Goal: Transaction & Acquisition: Book appointment/travel/reservation

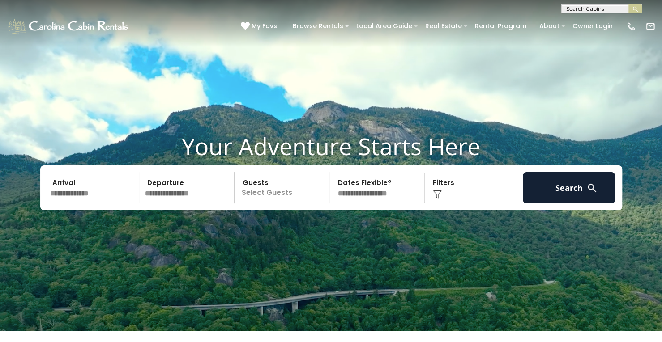
click at [93, 186] on input "text" at bounding box center [93, 187] width 93 height 31
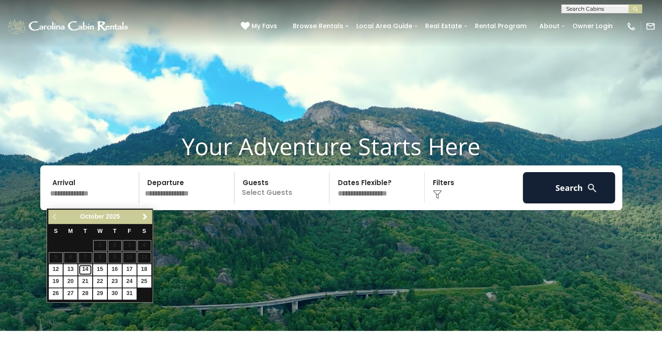
click at [85, 266] on link "14" at bounding box center [85, 269] width 14 height 11
type input "********"
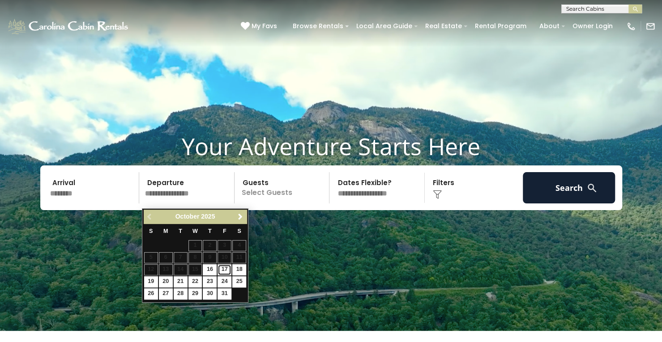
click at [224, 267] on link "17" at bounding box center [224, 269] width 14 height 11
type input "********"
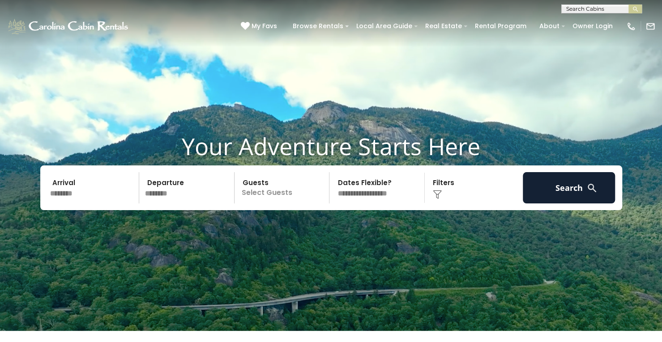
click at [282, 186] on p "Select Guests" at bounding box center [283, 187] width 92 height 31
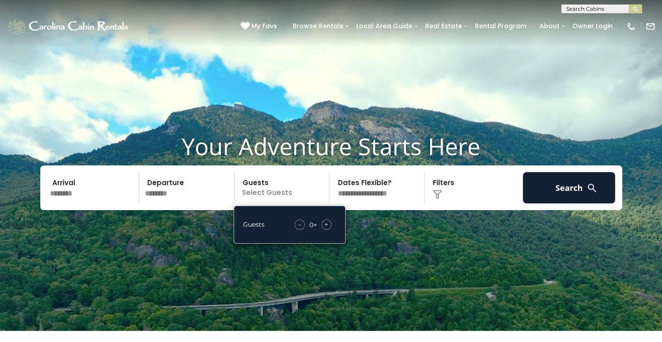
click at [331, 230] on div "+" at bounding box center [326, 225] width 10 height 10
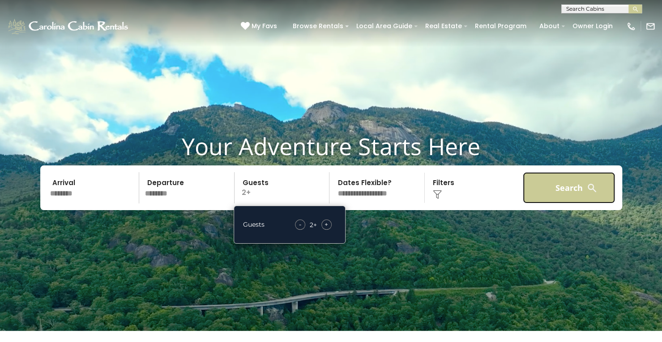
click at [565, 192] on button "Search" at bounding box center [568, 187] width 93 height 31
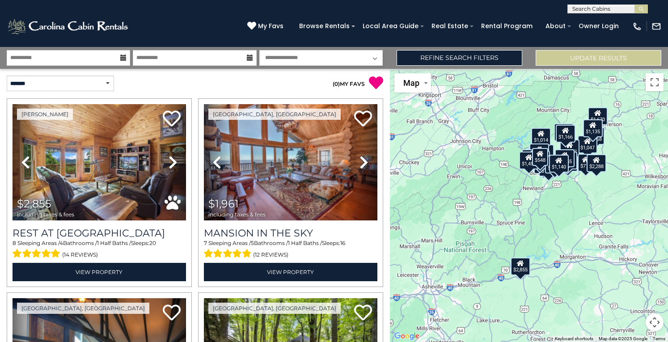
drag, startPoint x: 0, startPoint y: 0, endPoint x: 568, endPoint y: 192, distance: 599.6
click at [568, 192] on div "$2,855 $1,961 $1,859 $700 $2,017 $2,020 $4,075 $1,670 $1,806 $2,550 $1,168 $1,8…" at bounding box center [529, 205] width 279 height 273
click at [485, 59] on link "Refine Search Filters" at bounding box center [460, 58] width 126 height 16
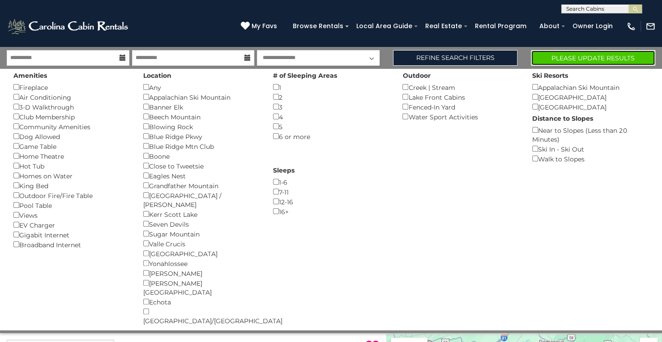
click at [557, 56] on button "Please Update Results" at bounding box center [592, 58] width 124 height 16
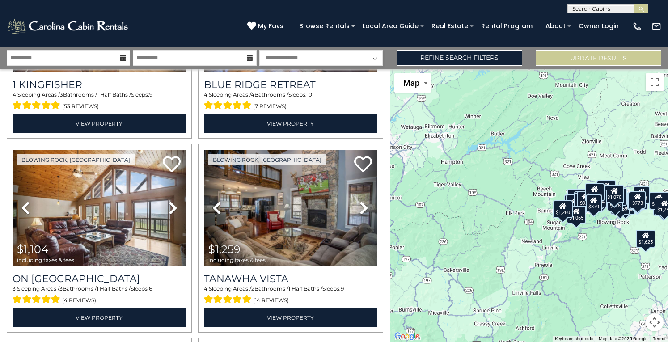
scroll to position [550, 0]
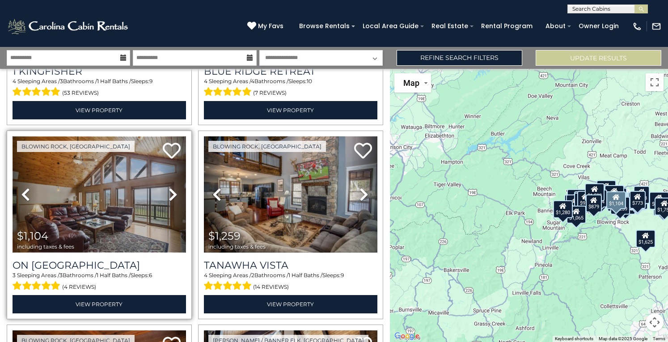
click at [84, 172] on img at bounding box center [100, 194] width 174 height 116
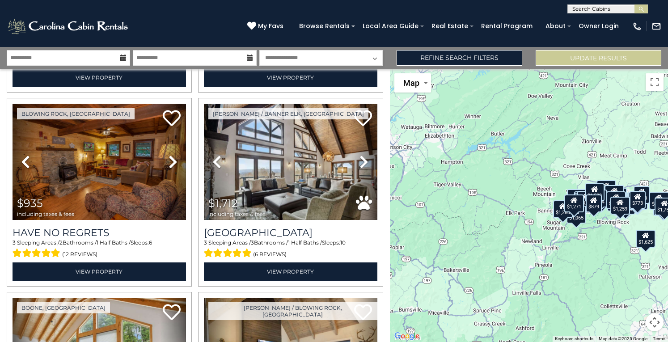
scroll to position [787, 0]
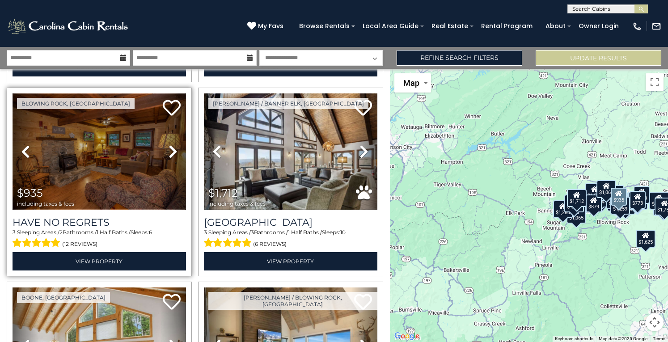
click at [102, 142] on img at bounding box center [100, 151] width 174 height 116
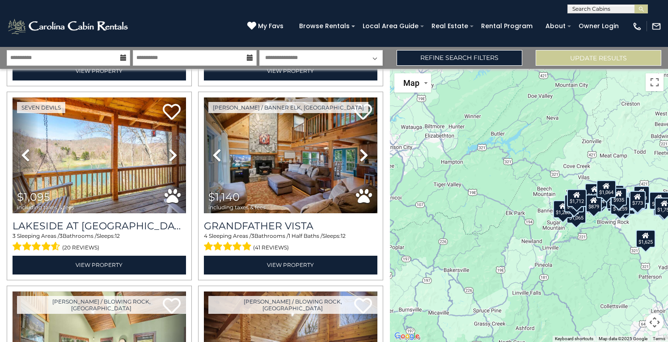
scroll to position [1751, 0]
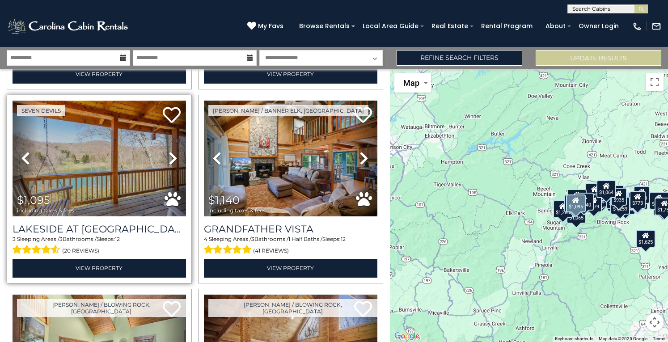
click at [81, 131] on img at bounding box center [100, 159] width 174 height 116
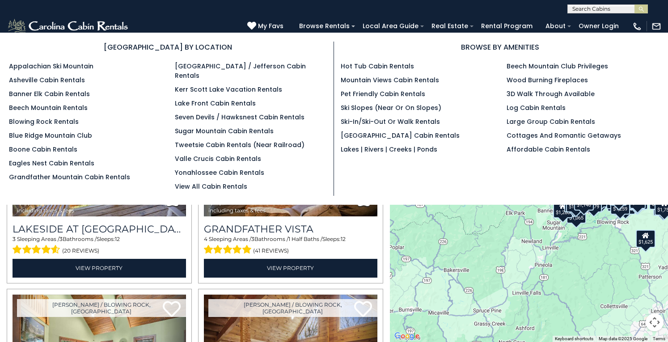
click at [92, 127] on ul "Appalachian Ski Mountain Asheville Cabin Rentals Banner Elk Cabin Rentals Beech…" at bounding box center [85, 122] width 153 height 120
click at [205, 113] on link "Seven Devils / Hawksnest Cabin Rentals" at bounding box center [240, 117] width 130 height 9
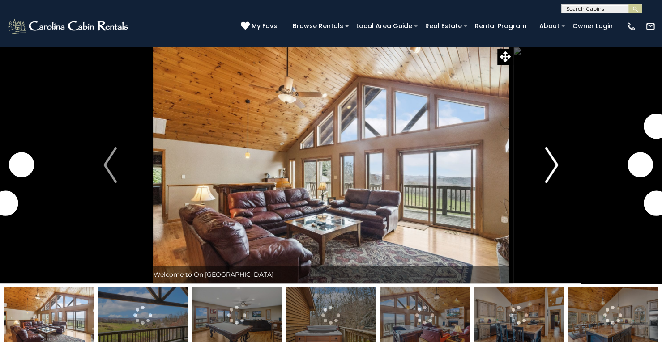
click at [553, 162] on img "Next" at bounding box center [551, 165] width 13 height 36
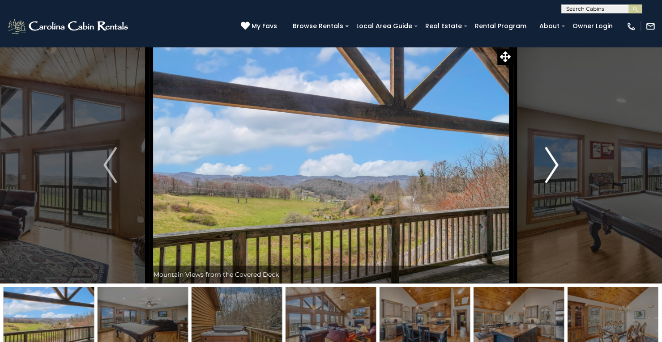
click at [553, 162] on img "Next" at bounding box center [551, 165] width 13 height 36
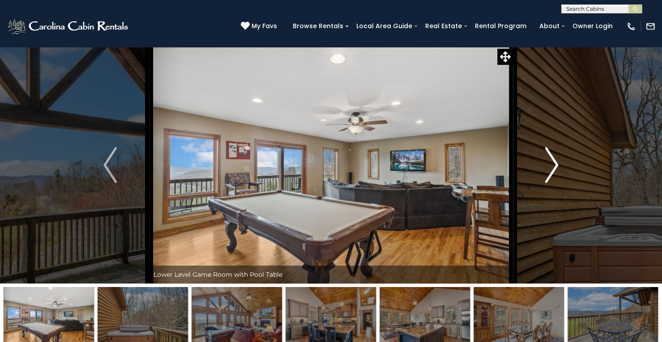
click at [553, 162] on img "Next" at bounding box center [551, 165] width 13 height 36
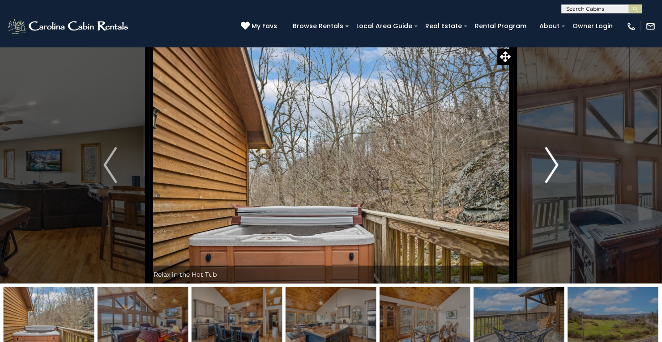
click at [553, 162] on img "Next" at bounding box center [551, 165] width 13 height 36
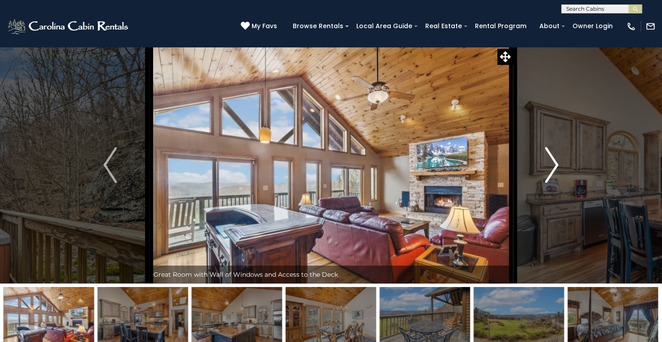
click at [553, 162] on img "Next" at bounding box center [551, 165] width 13 height 36
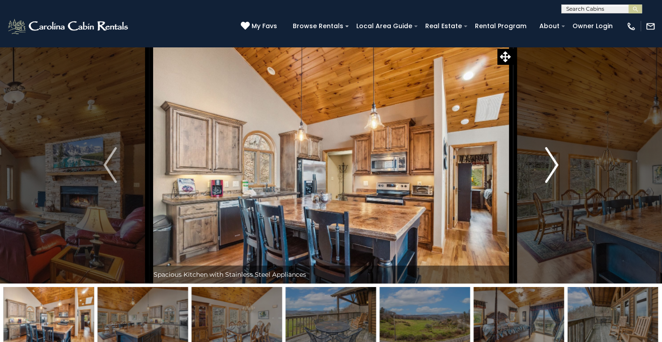
click at [553, 162] on img "Next" at bounding box center [551, 165] width 13 height 36
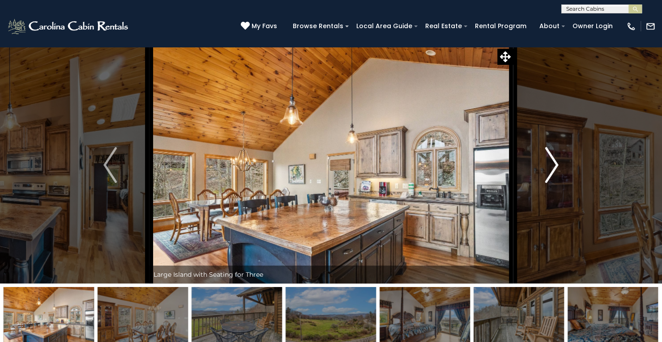
click at [553, 162] on img "Next" at bounding box center [551, 165] width 13 height 36
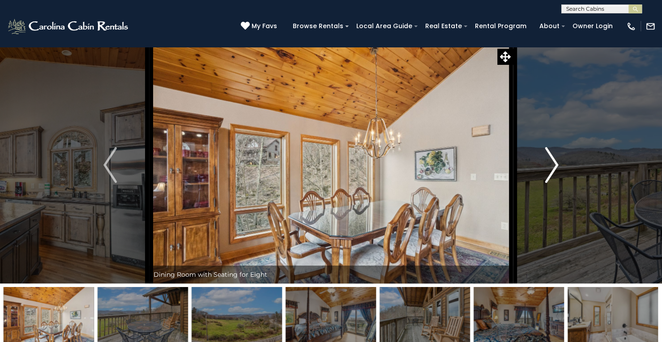
click at [553, 162] on img "Next" at bounding box center [551, 165] width 13 height 36
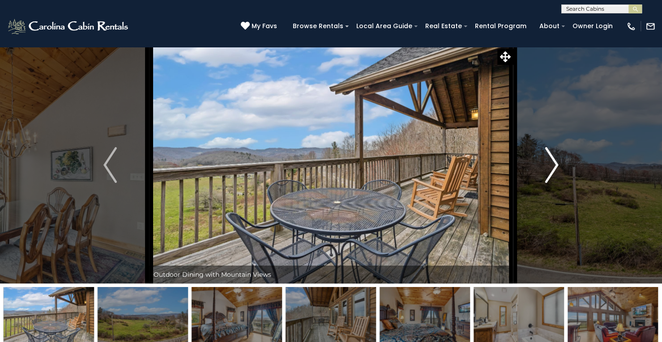
click at [553, 162] on img "Next" at bounding box center [551, 165] width 13 height 36
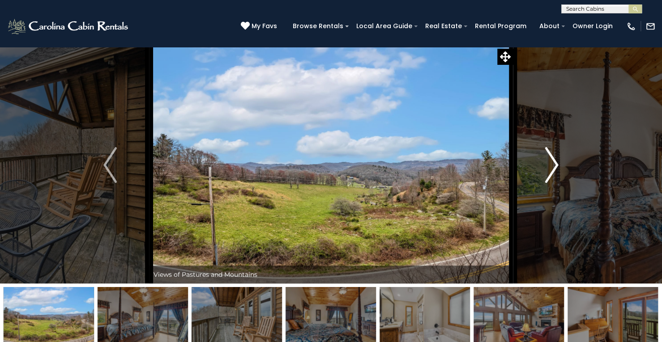
click at [553, 162] on img "Next" at bounding box center [551, 165] width 13 height 36
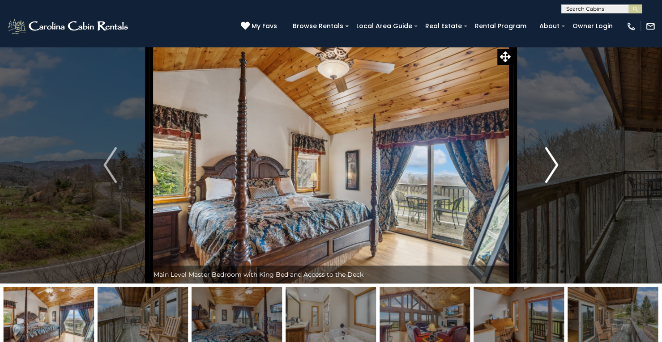
click at [553, 162] on img "Next" at bounding box center [551, 165] width 13 height 36
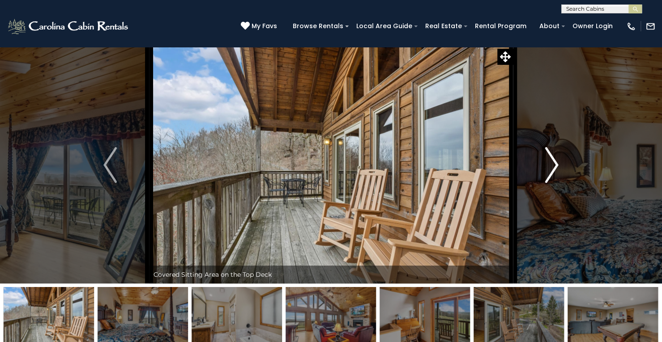
click at [553, 162] on img "Next" at bounding box center [551, 165] width 13 height 36
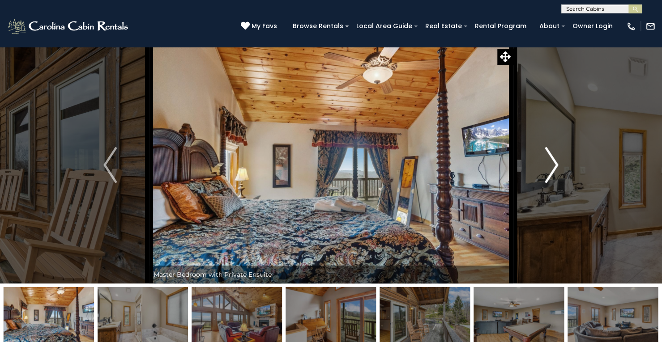
click at [553, 162] on img "Next" at bounding box center [551, 165] width 13 height 36
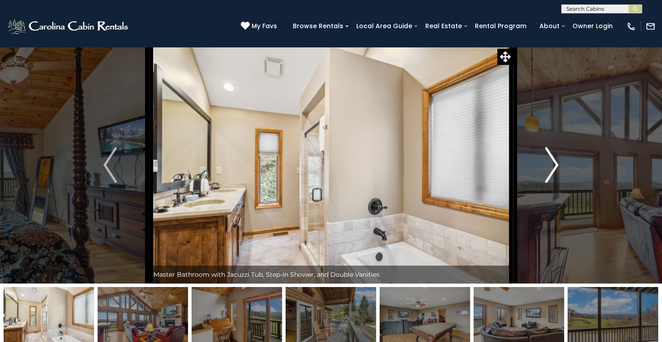
click at [553, 162] on img "Next" at bounding box center [551, 165] width 13 height 36
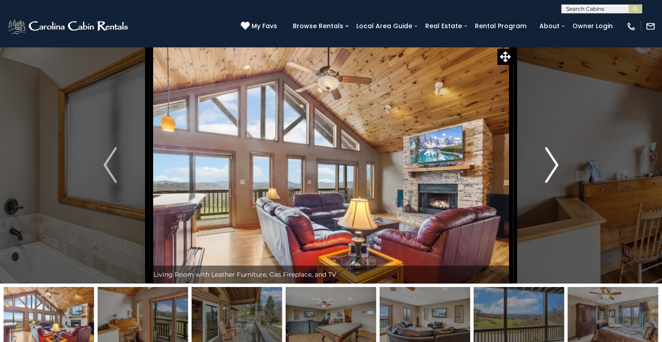
click at [553, 162] on img "Next" at bounding box center [551, 165] width 13 height 36
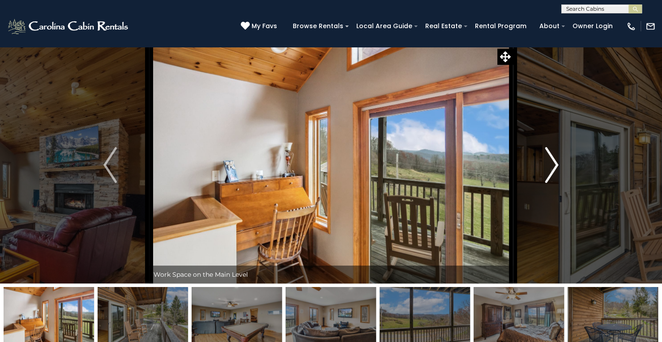
click at [553, 162] on img "Next" at bounding box center [551, 165] width 13 height 36
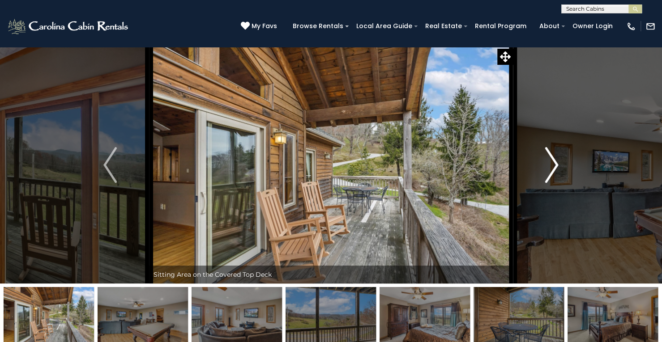
click at [553, 162] on img "Next" at bounding box center [551, 165] width 13 height 36
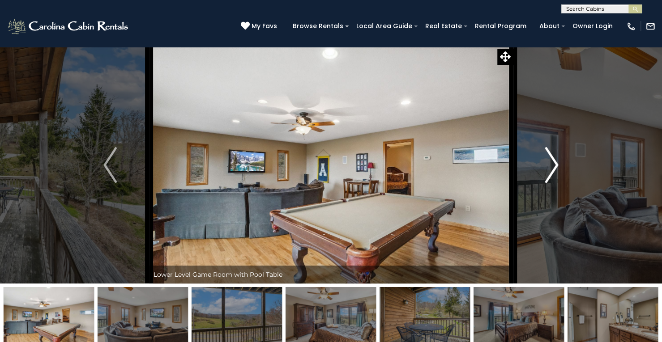
click at [553, 162] on img "Next" at bounding box center [551, 165] width 13 height 36
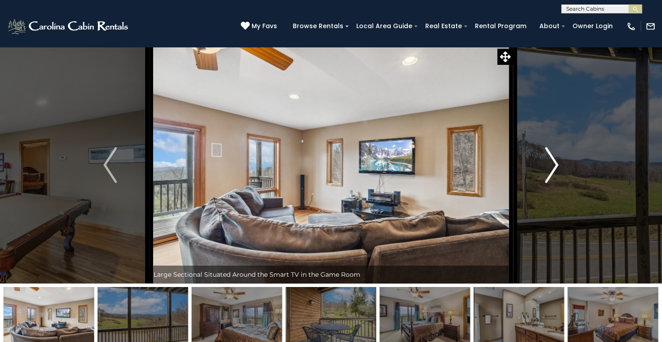
click at [553, 162] on img "Next" at bounding box center [551, 165] width 13 height 36
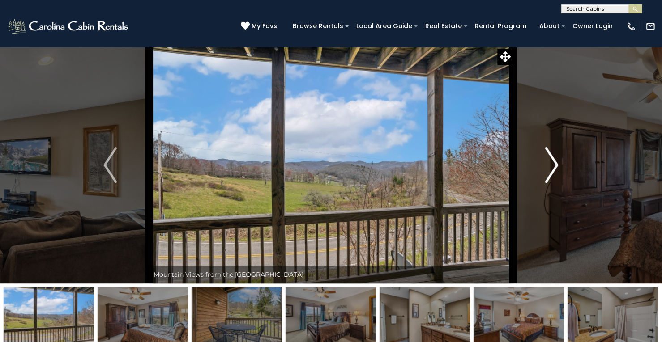
click at [553, 162] on img "Next" at bounding box center [551, 165] width 13 height 36
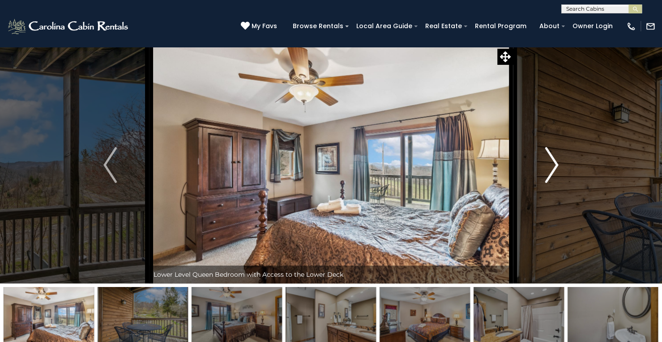
click at [553, 162] on img "Next" at bounding box center [551, 165] width 13 height 36
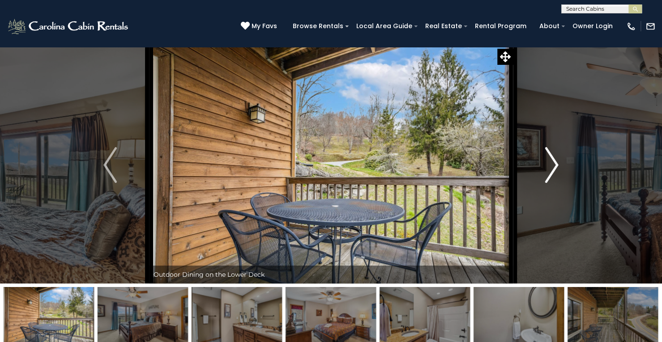
click at [553, 162] on img "Next" at bounding box center [551, 165] width 13 height 36
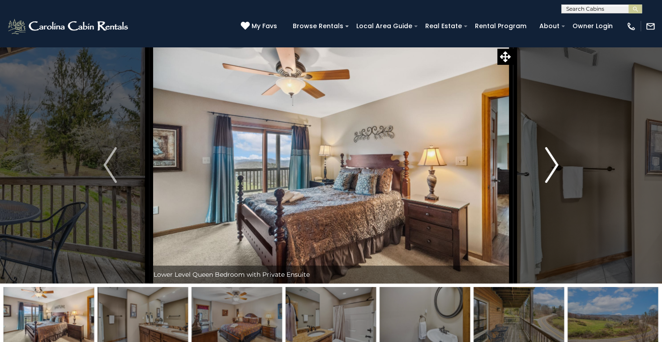
click at [553, 162] on img "Next" at bounding box center [551, 165] width 13 height 36
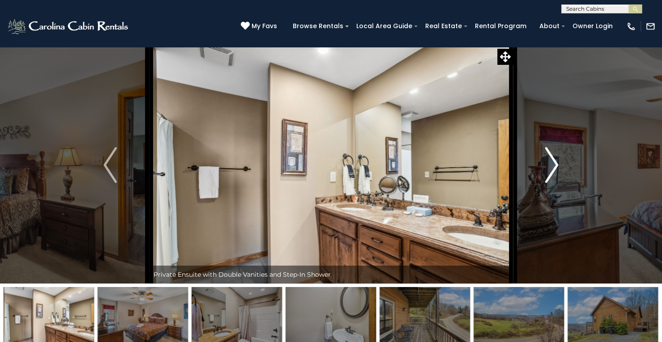
click at [553, 162] on img "Next" at bounding box center [551, 165] width 13 height 36
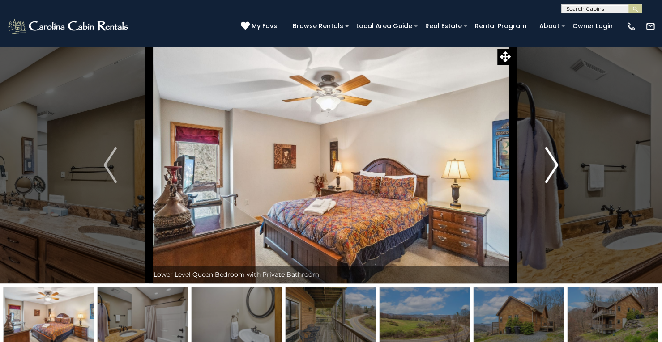
click at [553, 162] on img "Next" at bounding box center [551, 165] width 13 height 36
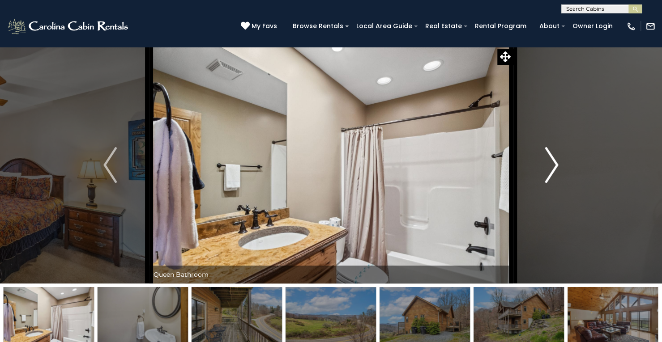
click at [553, 162] on img "Next" at bounding box center [551, 165] width 13 height 36
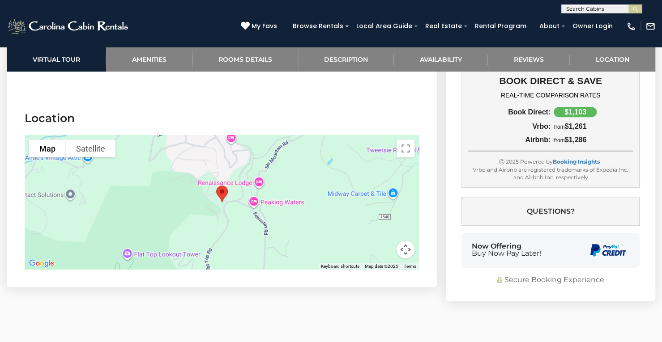
scroll to position [2349, 0]
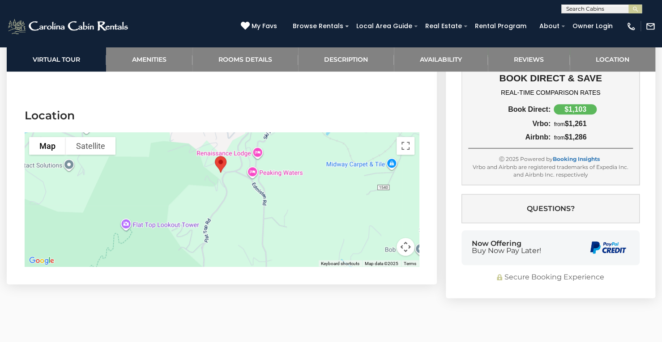
drag, startPoint x: 306, startPoint y: 146, endPoint x: 305, endPoint y: 121, distance: 25.1
click at [305, 132] on div at bounding box center [222, 199] width 394 height 134
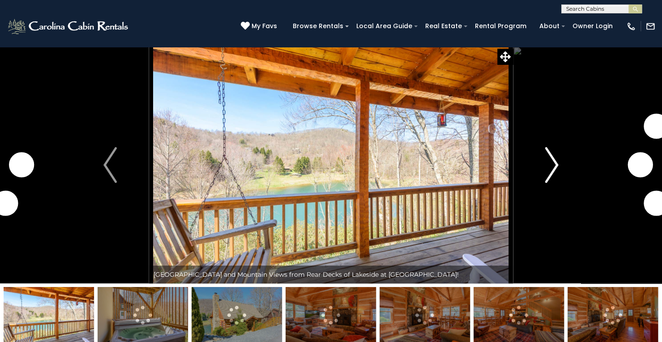
click at [550, 161] on img "Next" at bounding box center [551, 165] width 13 height 36
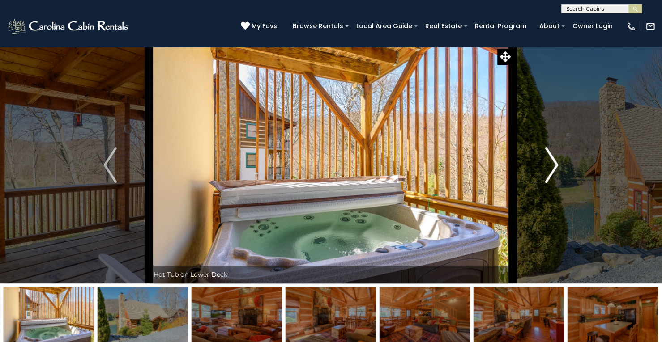
click at [553, 163] on img "Next" at bounding box center [551, 165] width 13 height 36
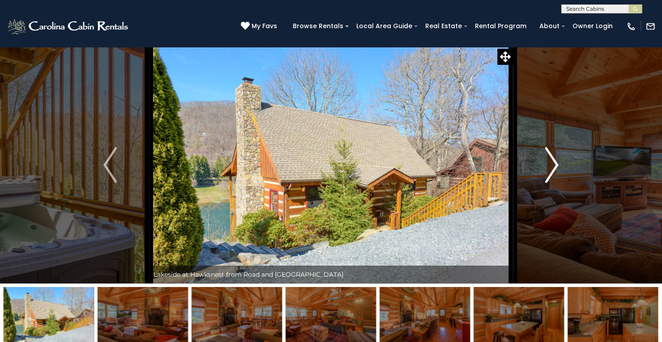
click at [553, 163] on img "Next" at bounding box center [551, 165] width 13 height 36
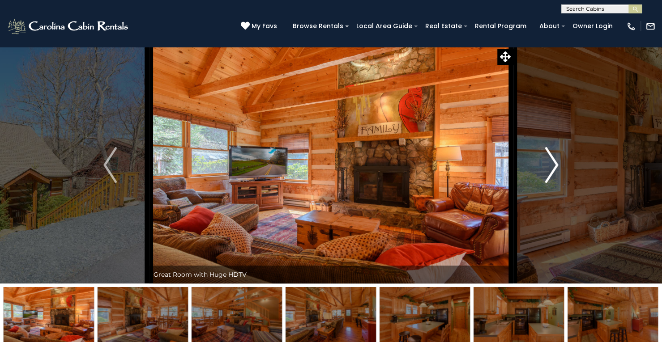
click at [553, 163] on img "Next" at bounding box center [551, 165] width 13 height 36
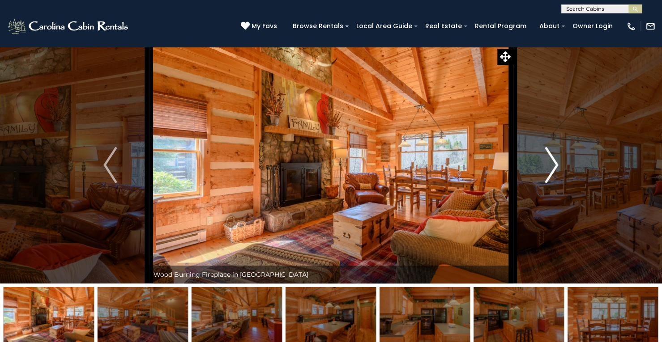
click at [553, 163] on img "Next" at bounding box center [551, 165] width 13 height 36
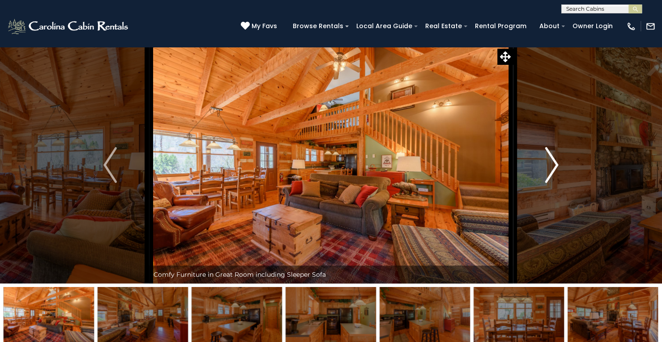
click at [553, 163] on img "Next" at bounding box center [551, 165] width 13 height 36
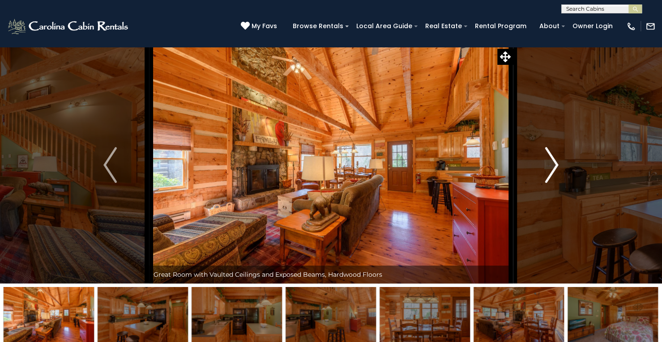
click at [553, 163] on img "Next" at bounding box center [551, 165] width 13 height 36
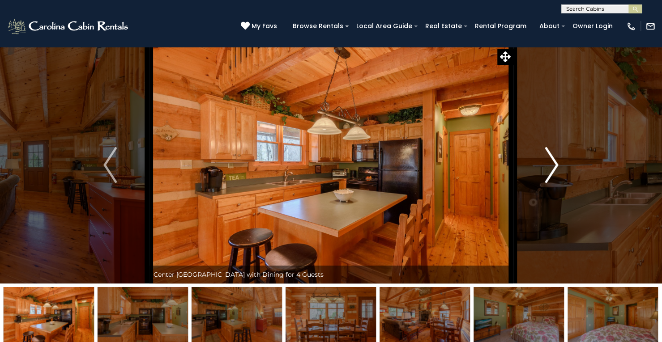
click at [553, 163] on img "Next" at bounding box center [551, 165] width 13 height 36
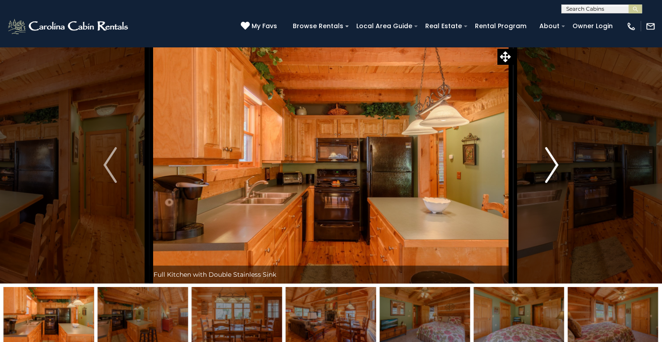
click at [553, 163] on img "Next" at bounding box center [551, 165] width 13 height 36
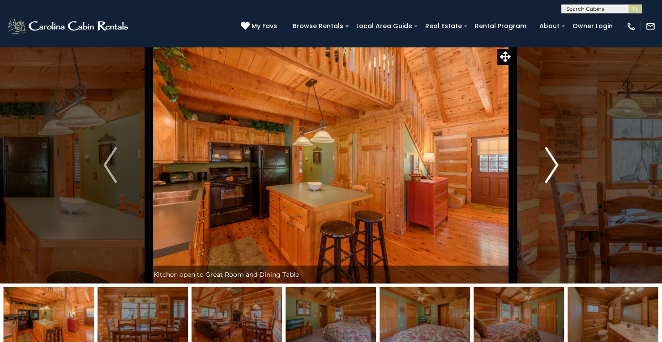
click at [553, 163] on img "Next" at bounding box center [551, 165] width 13 height 36
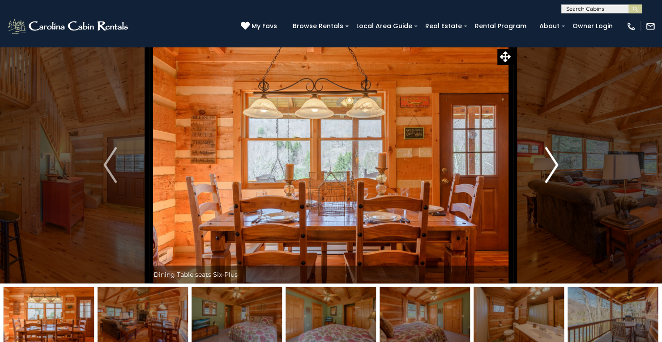
click at [553, 163] on img "Next" at bounding box center [551, 165] width 13 height 36
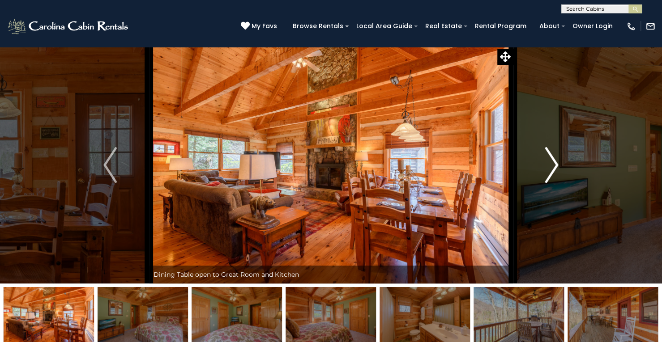
click at [553, 163] on img "Next" at bounding box center [551, 165] width 13 height 36
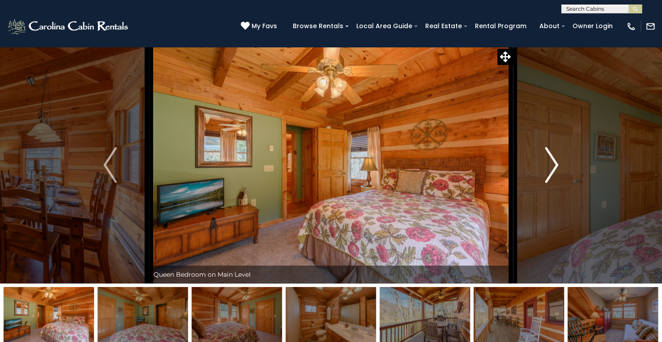
click at [553, 163] on img "Next" at bounding box center [551, 165] width 13 height 36
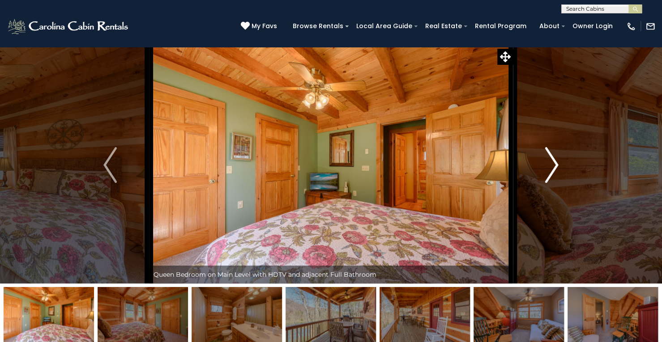
click at [553, 163] on img "Next" at bounding box center [551, 165] width 13 height 36
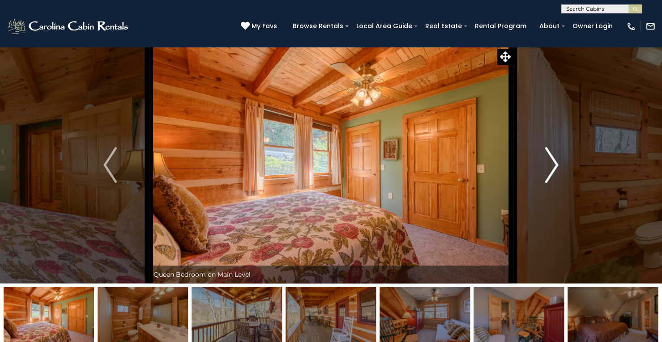
click at [553, 163] on img "Next" at bounding box center [551, 165] width 13 height 36
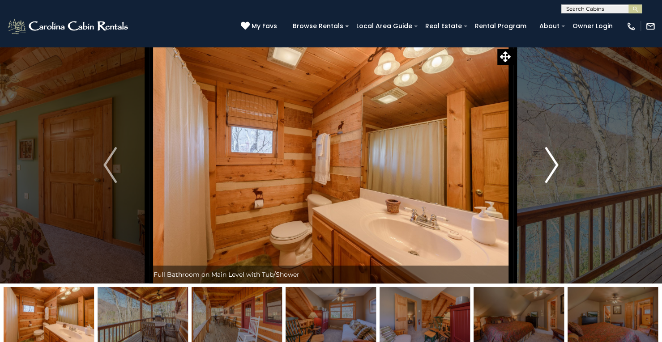
click at [553, 163] on img "Next" at bounding box center [551, 165] width 13 height 36
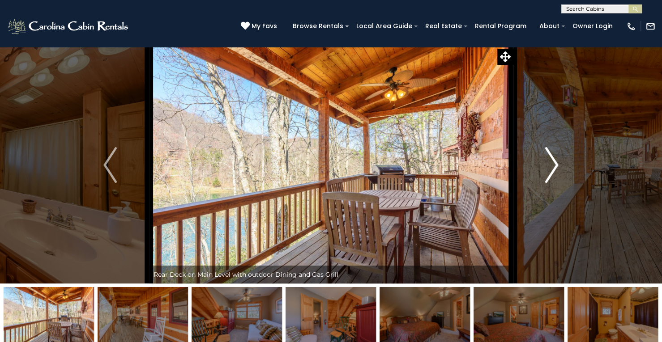
click at [553, 163] on img "Next" at bounding box center [551, 165] width 13 height 36
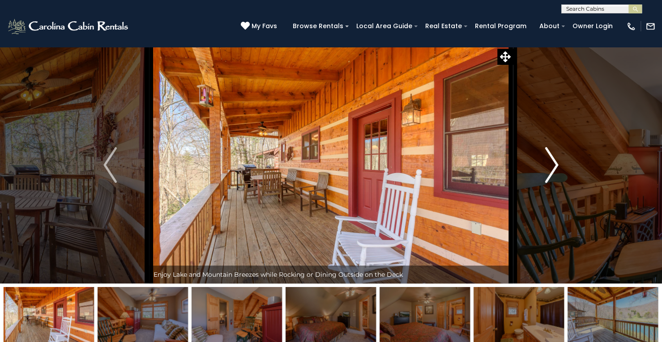
click at [553, 163] on img "Next" at bounding box center [551, 165] width 13 height 36
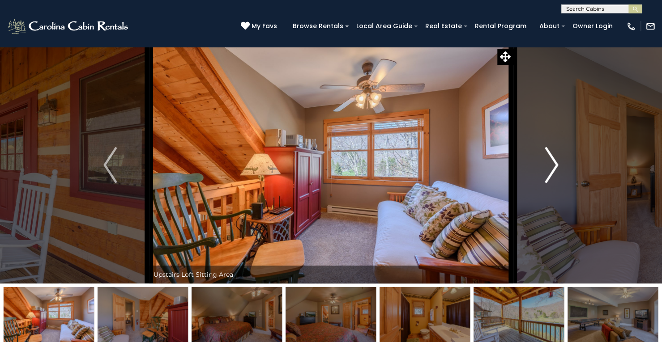
click at [553, 163] on img "Next" at bounding box center [551, 165] width 13 height 36
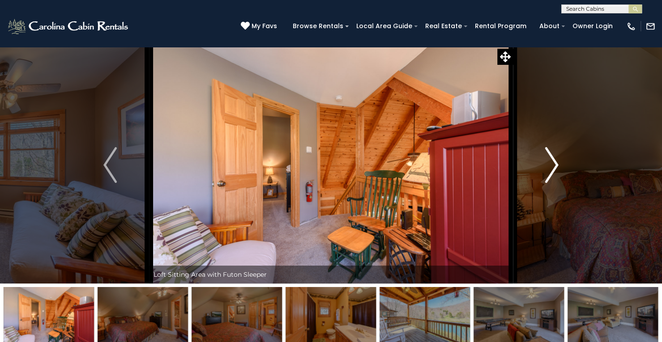
click at [553, 163] on img "Next" at bounding box center [551, 165] width 13 height 36
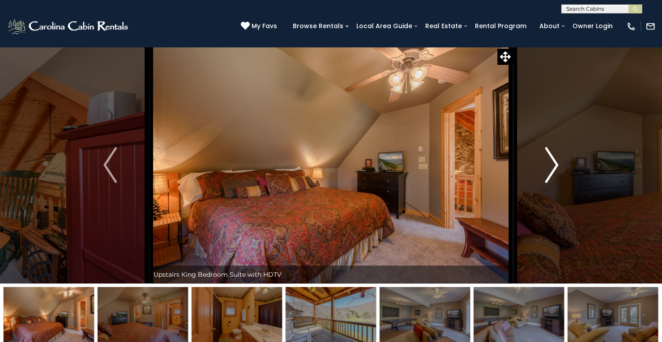
click at [553, 163] on img "Next" at bounding box center [551, 165] width 13 height 36
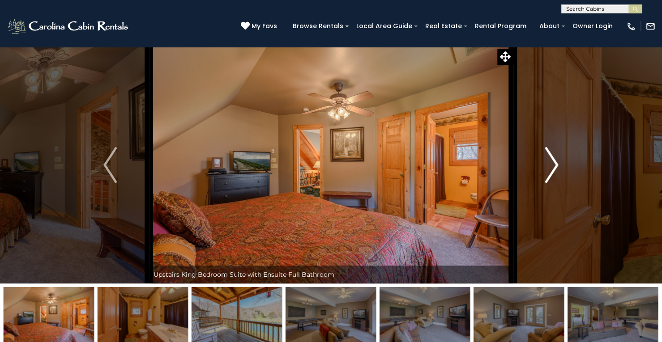
click at [553, 163] on img "Next" at bounding box center [551, 165] width 13 height 36
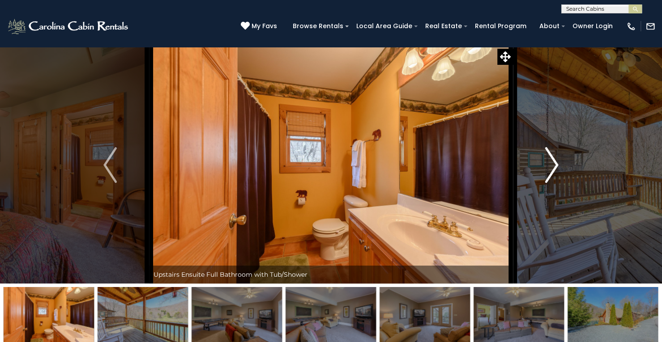
click at [553, 163] on img "Next" at bounding box center [551, 165] width 13 height 36
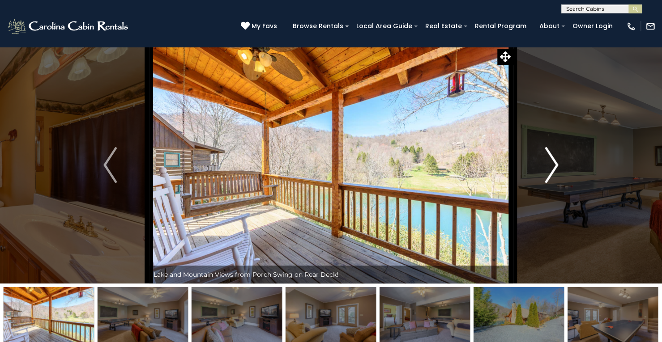
click at [553, 163] on img "Next" at bounding box center [551, 165] width 13 height 36
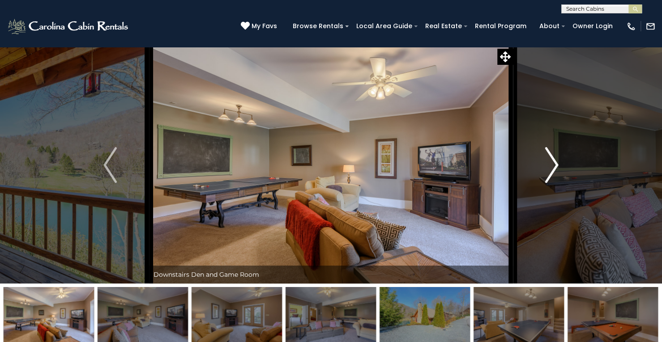
click at [553, 163] on img "Next" at bounding box center [551, 165] width 13 height 36
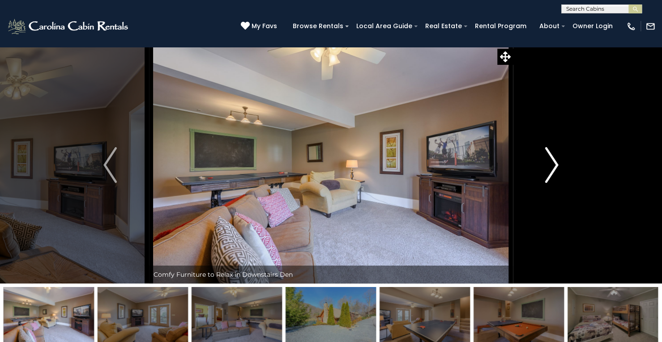
click at [553, 163] on img "Next" at bounding box center [551, 165] width 13 height 36
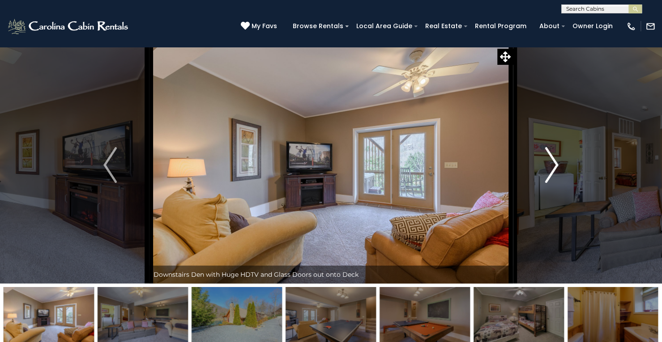
click at [553, 163] on img "Next" at bounding box center [551, 165] width 13 height 36
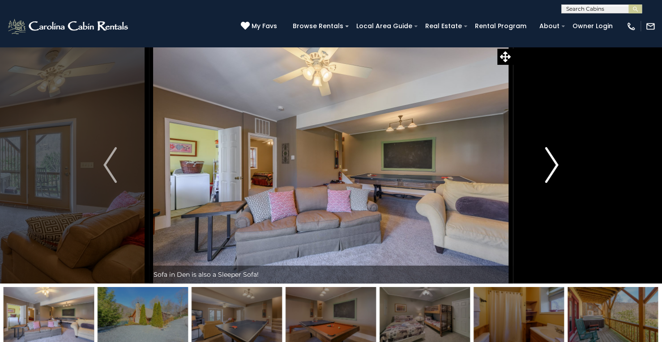
click at [553, 163] on img "Next" at bounding box center [551, 165] width 13 height 36
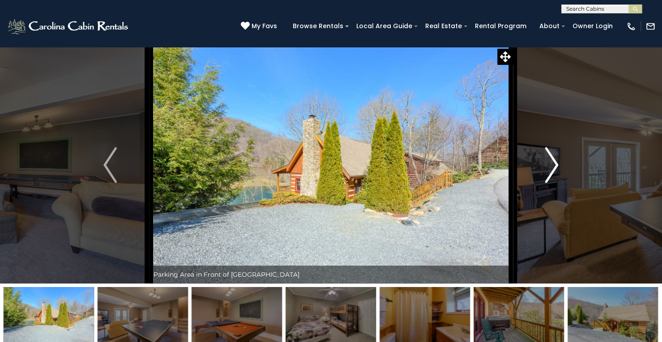
click at [553, 163] on img "Next" at bounding box center [551, 165] width 13 height 36
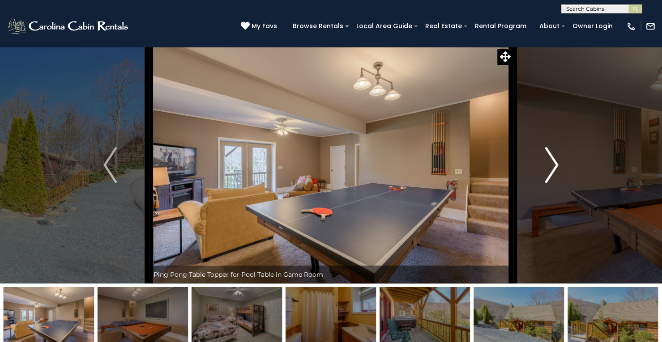
click at [553, 163] on img "Next" at bounding box center [551, 165] width 13 height 36
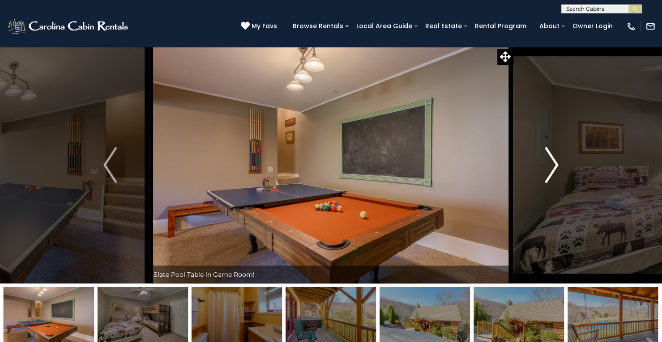
click at [553, 163] on img "Next" at bounding box center [551, 165] width 13 height 36
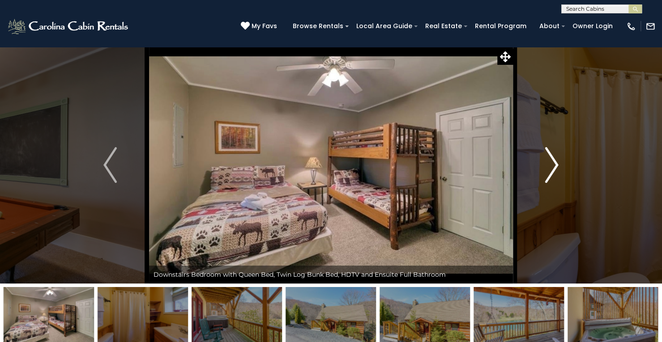
click at [553, 163] on img "Next" at bounding box center [551, 165] width 13 height 36
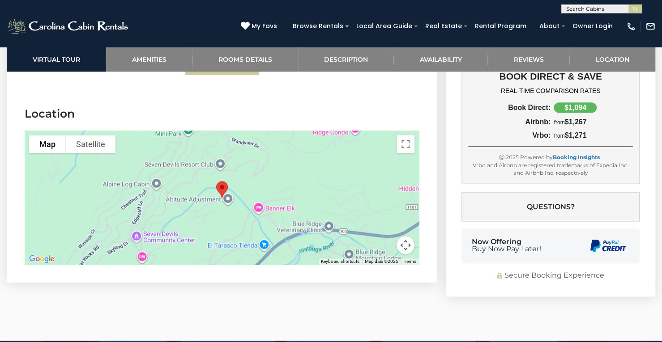
scroll to position [2620, 0]
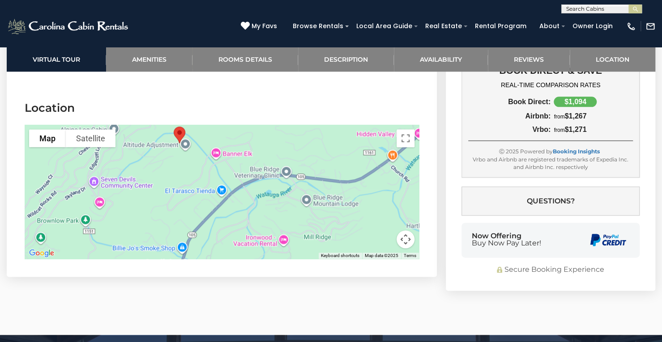
drag, startPoint x: 397, startPoint y: 218, endPoint x: 354, endPoint y: 168, distance: 66.0
click at [354, 168] on div at bounding box center [222, 192] width 394 height 134
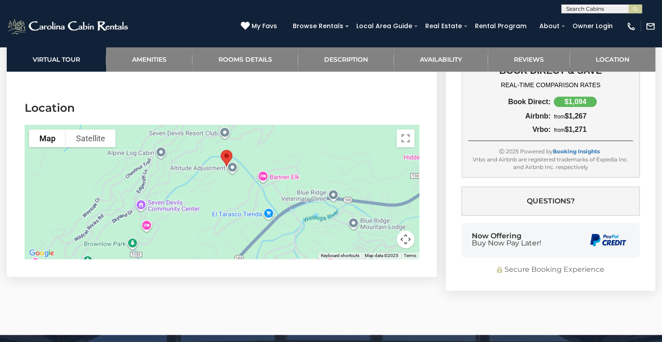
drag, startPoint x: 376, startPoint y: 206, endPoint x: 429, endPoint y: 234, distance: 60.4
click at [429, 234] on section "Location To navigate the map with touch gestures double-tap and hold your finge…" at bounding box center [222, 182] width 430 height 190
click at [405, 235] on button "Map camera controls" at bounding box center [405, 239] width 18 height 18
click at [379, 195] on button "Zoom in" at bounding box center [383, 195] width 18 height 18
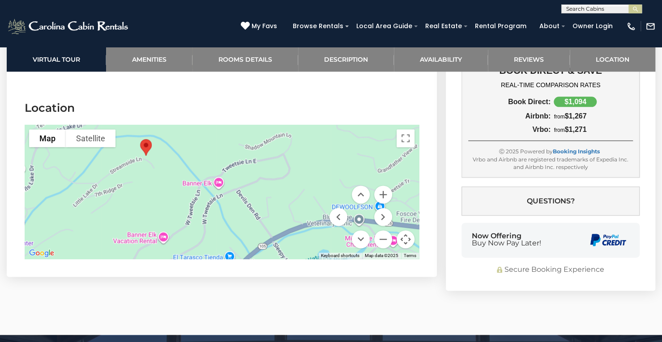
drag, startPoint x: 242, startPoint y: 184, endPoint x: 156, endPoint y: 199, distance: 88.1
click at [156, 199] on div at bounding box center [222, 192] width 394 height 134
drag, startPoint x: 337, startPoint y: 185, endPoint x: 304, endPoint y: 193, distance: 34.5
click at [304, 193] on div "Map Terrain Satellite Labels Keyboard shortcuts Map Data Map data ©2025 Map dat…" at bounding box center [222, 192] width 394 height 134
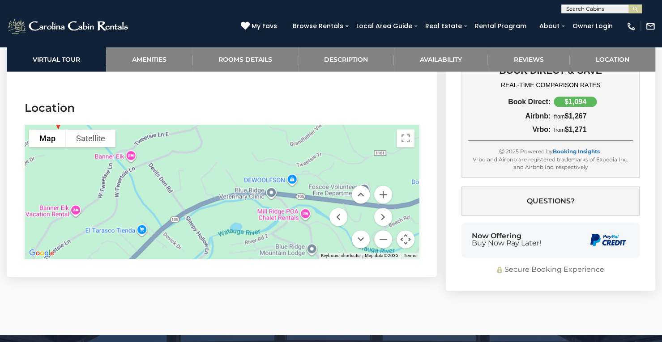
drag, startPoint x: 340, startPoint y: 157, endPoint x: 251, endPoint y: 131, distance: 92.4
click at [251, 131] on div at bounding box center [222, 192] width 394 height 134
click at [250, 130] on div at bounding box center [222, 192] width 394 height 134
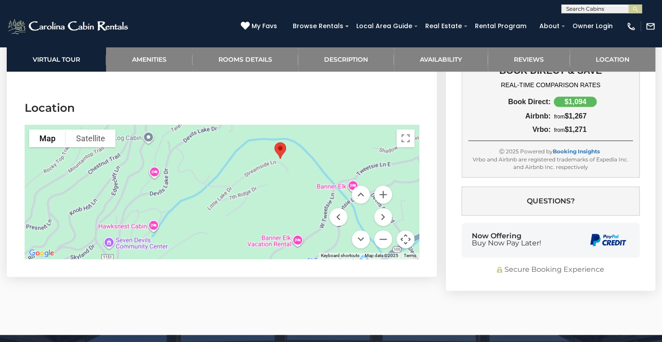
drag, startPoint x: 212, startPoint y: 163, endPoint x: 435, endPoint y: 195, distance: 225.5
click at [435, 195] on section "Location To navigate the map with touch gestures double-tap and hold your finge…" at bounding box center [222, 182] width 430 height 190
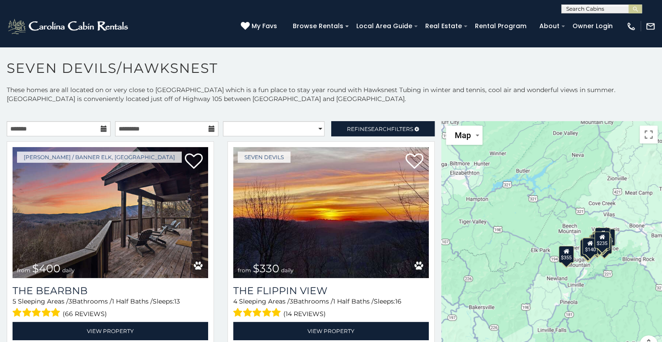
click at [101, 128] on icon at bounding box center [104, 129] width 6 height 6
click at [101, 127] on icon at bounding box center [104, 129] width 6 height 6
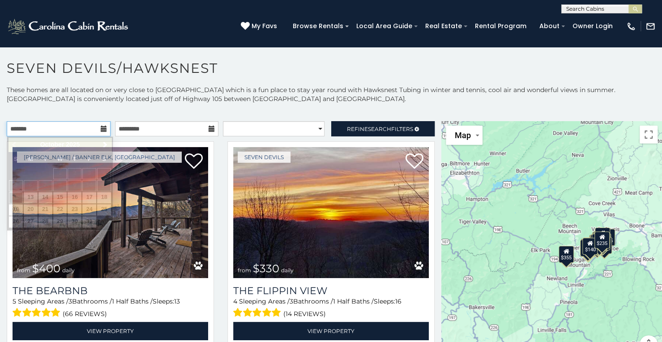
click at [64, 132] on input "text" at bounding box center [59, 128] width 104 height 15
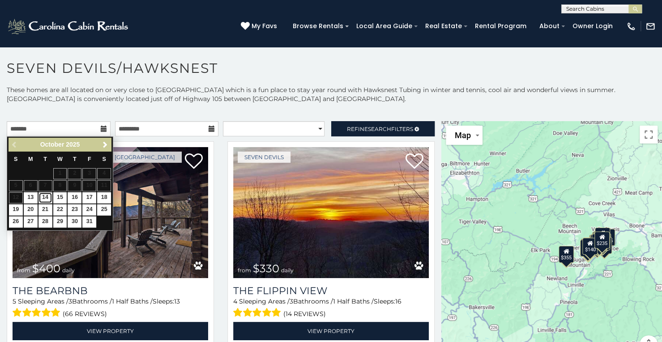
click at [45, 197] on link "14" at bounding box center [45, 197] width 14 height 11
type input "**********"
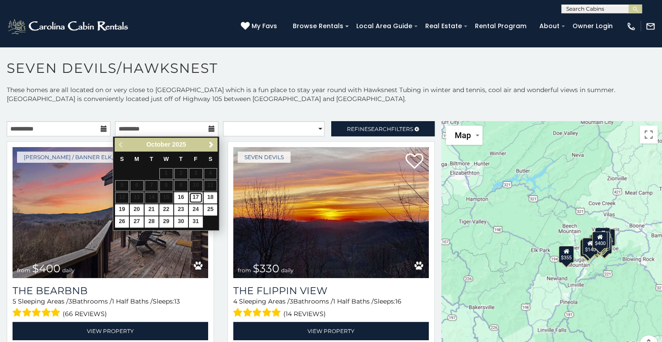
click at [196, 195] on link "17" at bounding box center [196, 197] width 14 height 11
type input "**********"
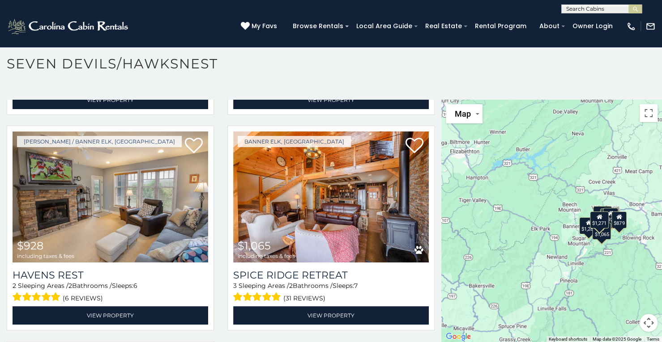
scroll to position [841, 0]
